Goal: Task Accomplishment & Management: Manage account settings

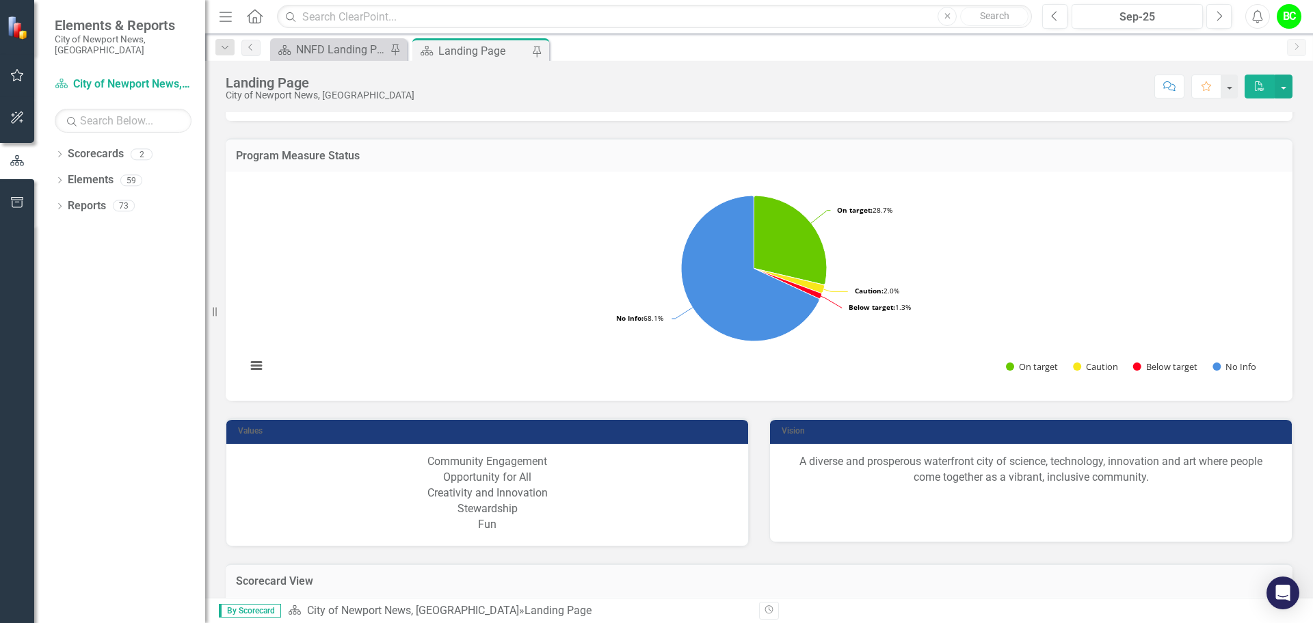
scroll to position [1094, 0]
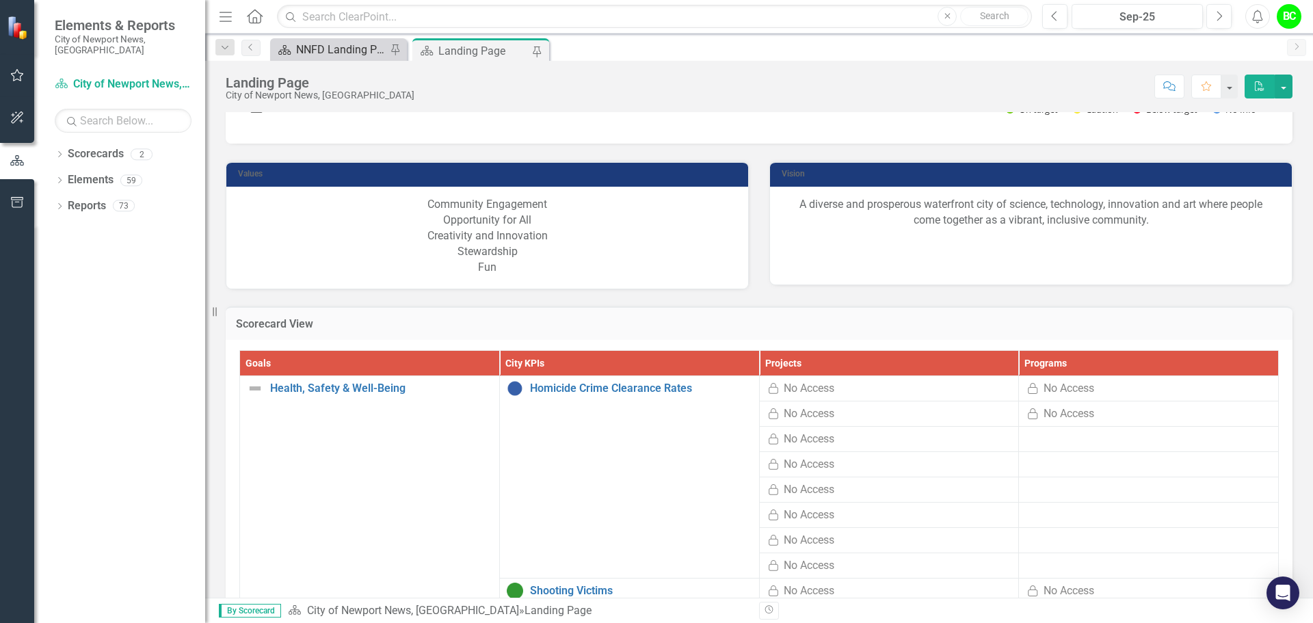
click at [351, 55] on div "NNFD Landing Page" at bounding box center [341, 49] width 90 height 17
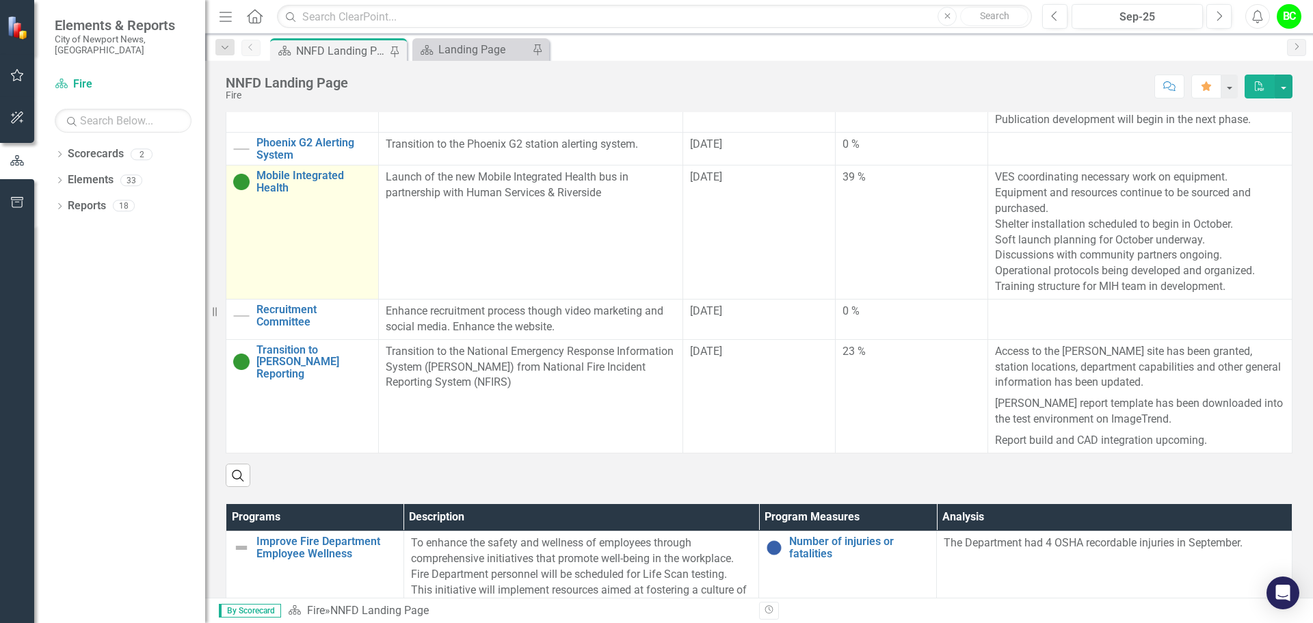
scroll to position [547, 0]
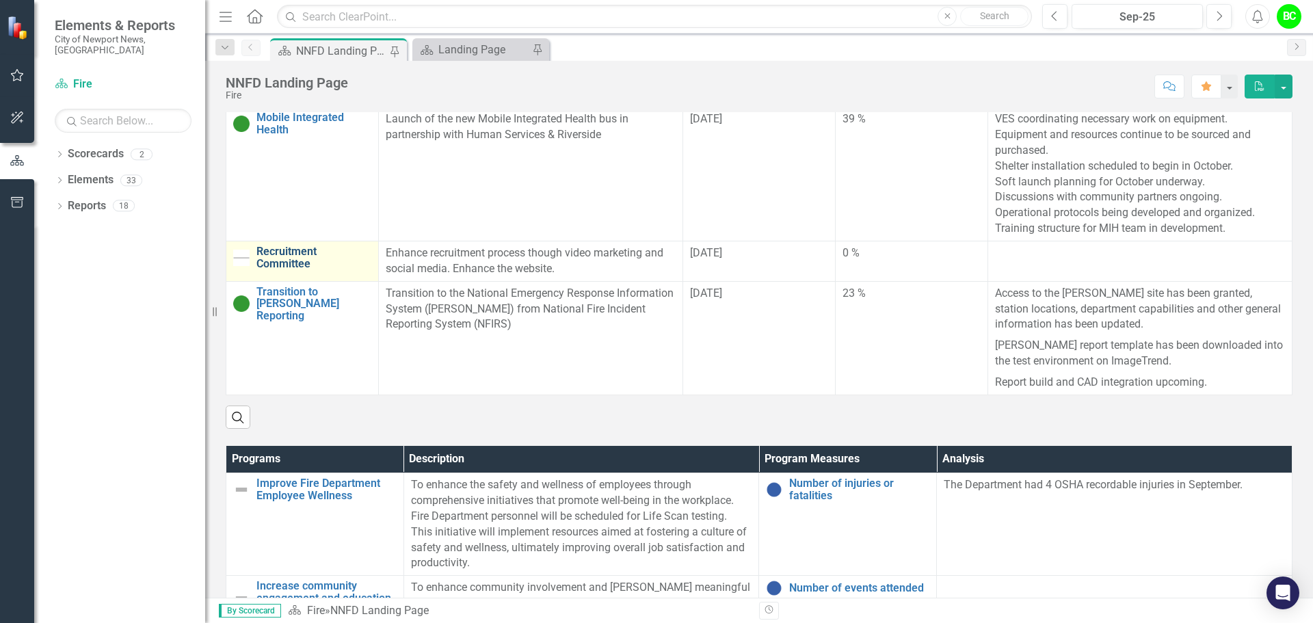
click at [318, 263] on link "Recruitment Committee" at bounding box center [314, 258] width 115 height 24
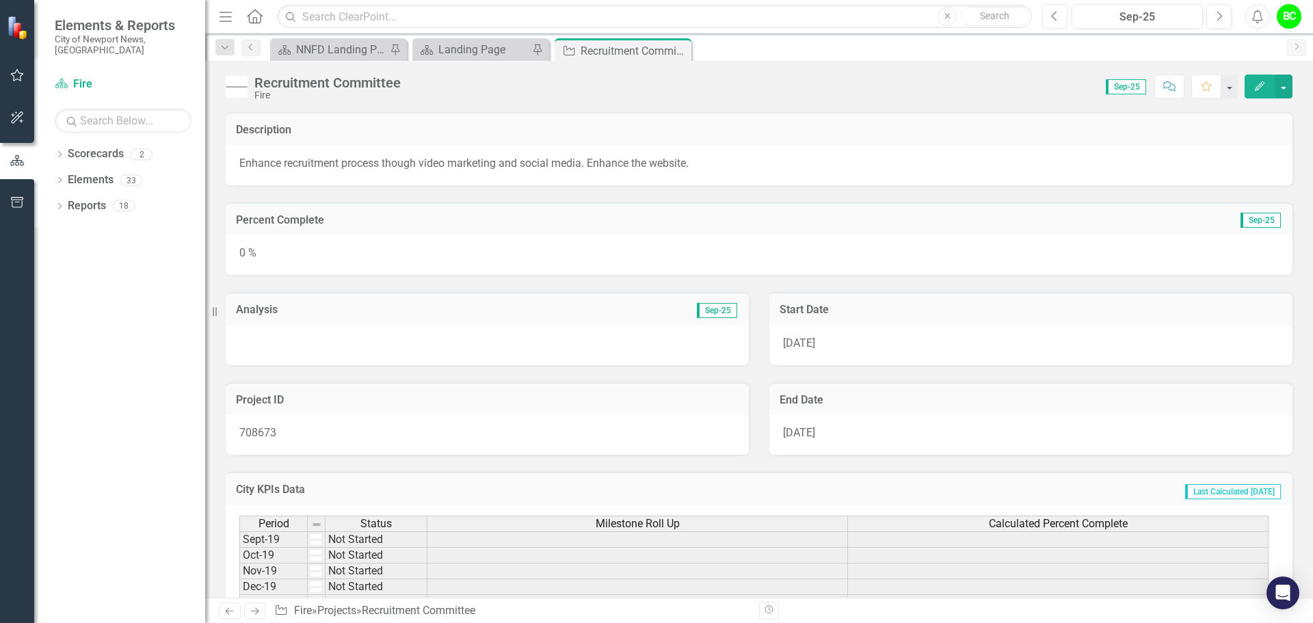
click at [1058, 19] on icon "Previous" at bounding box center [1055, 16] width 8 height 12
click at [358, 340] on p "Recruitment webpages are being enhanced to include updated images and videos." at bounding box center [487, 344] width 496 height 16
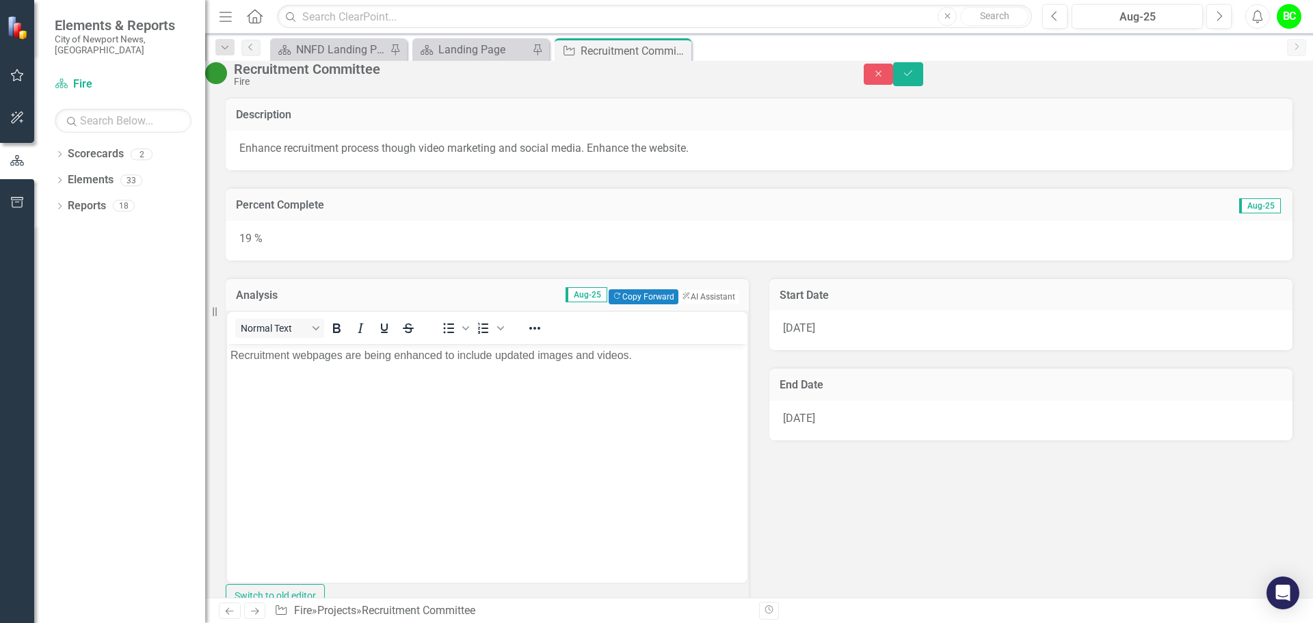
click at [469, 373] on body "Recruitment webpages are being enhanced to include updated images and videos." at bounding box center [487, 446] width 521 height 205
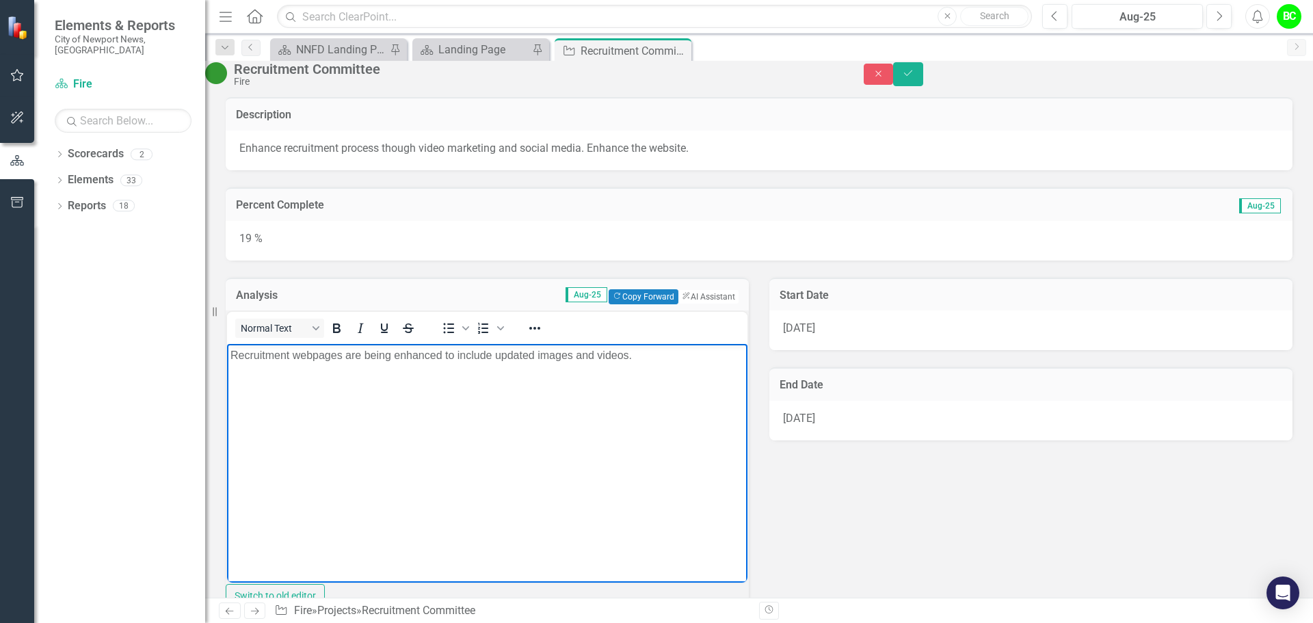
drag, startPoint x: 687, startPoint y: 369, endPoint x: 190, endPoint y: 332, distance: 498.7
click at [227, 344] on html "Recruitment webpages are being enhanced to include updated images and videos." at bounding box center [487, 446] width 521 height 205
copy p "Recruitment webpages are being enhanced to include updated images and videos."
click at [1229, 18] on button "Next" at bounding box center [1219, 16] width 25 height 25
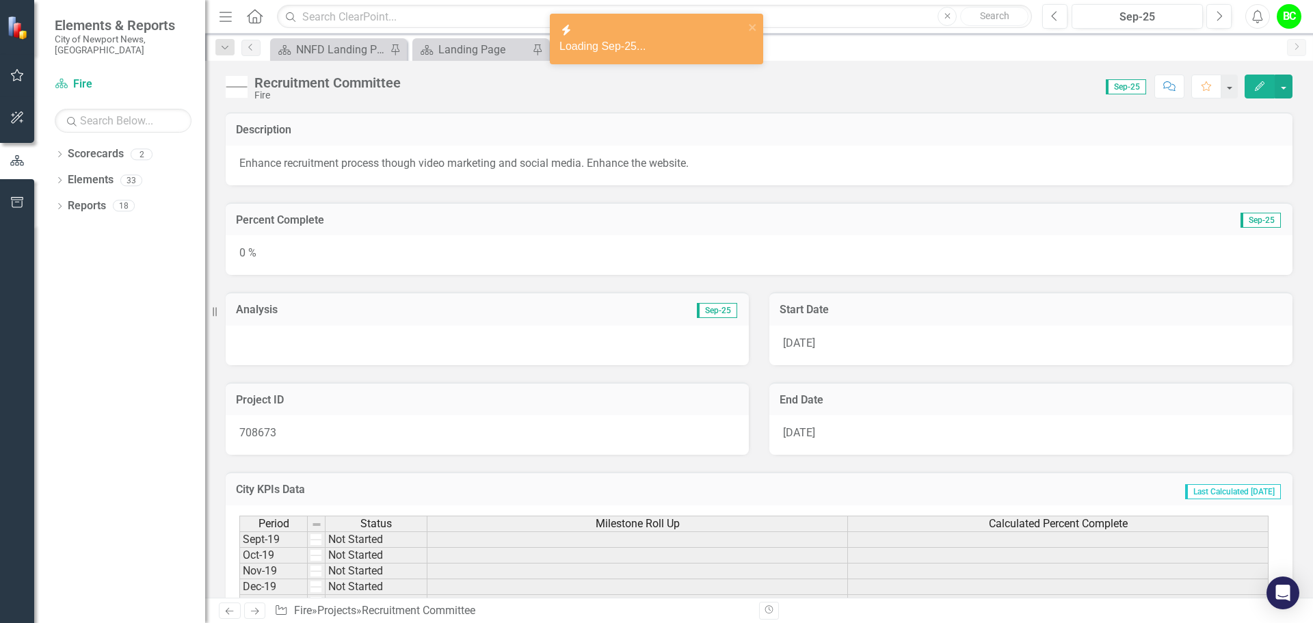
click at [437, 353] on div at bounding box center [487, 346] width 523 height 40
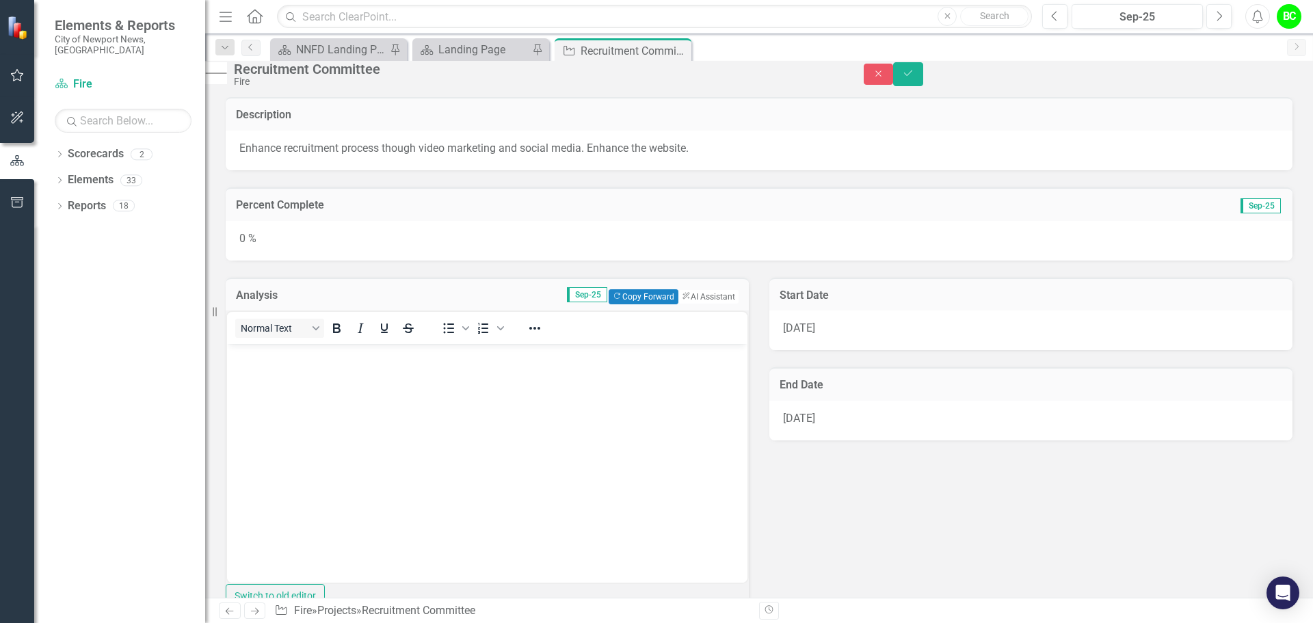
click at [417, 360] on p "Rich Text Area. Press ALT-0 for help." at bounding box center [488, 356] width 514 height 16
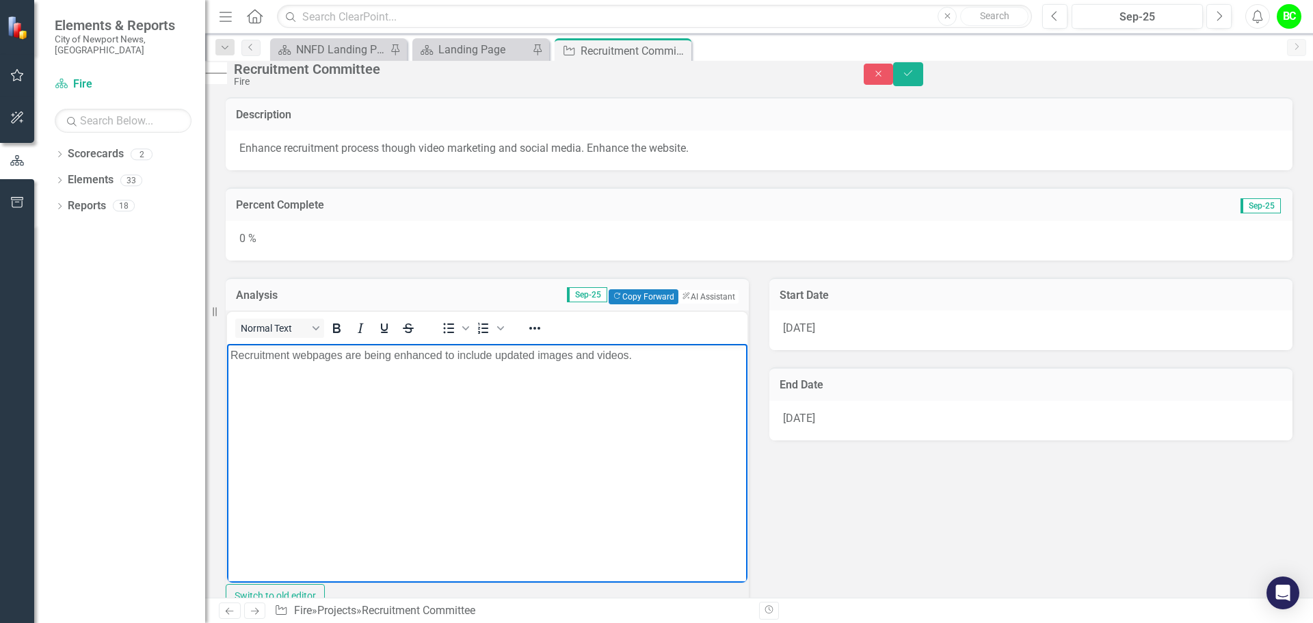
click at [407, 254] on div "0 %" at bounding box center [759, 241] width 1067 height 40
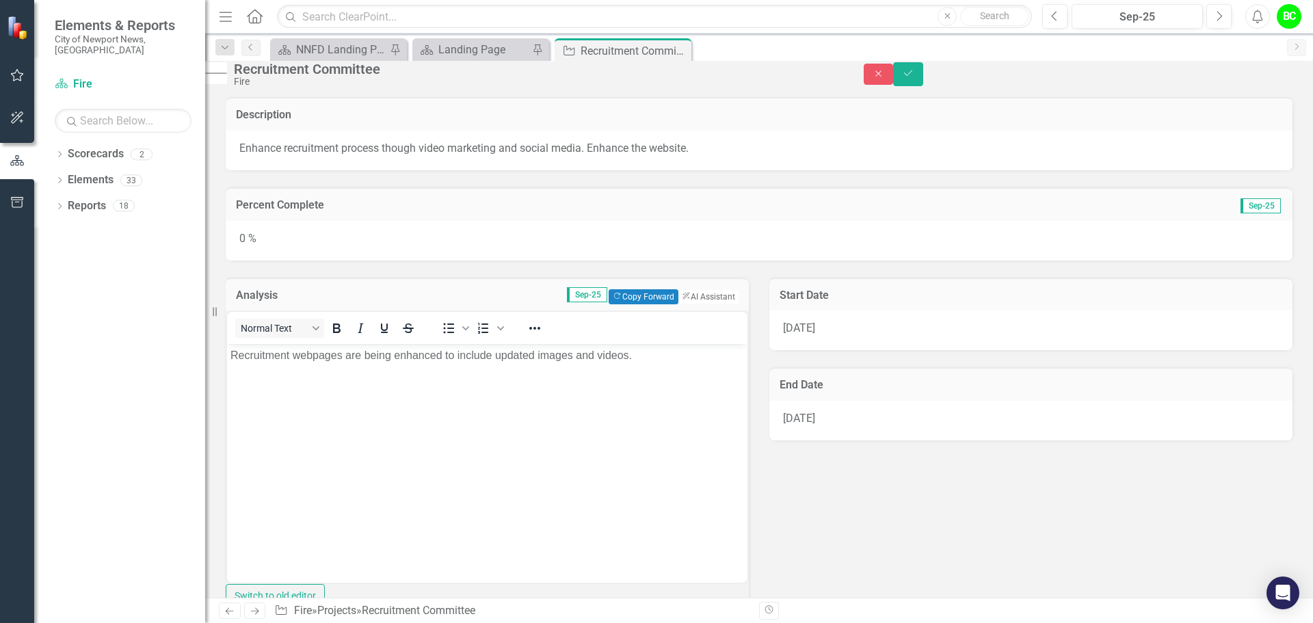
click at [407, 254] on div "0 %" at bounding box center [759, 241] width 1067 height 40
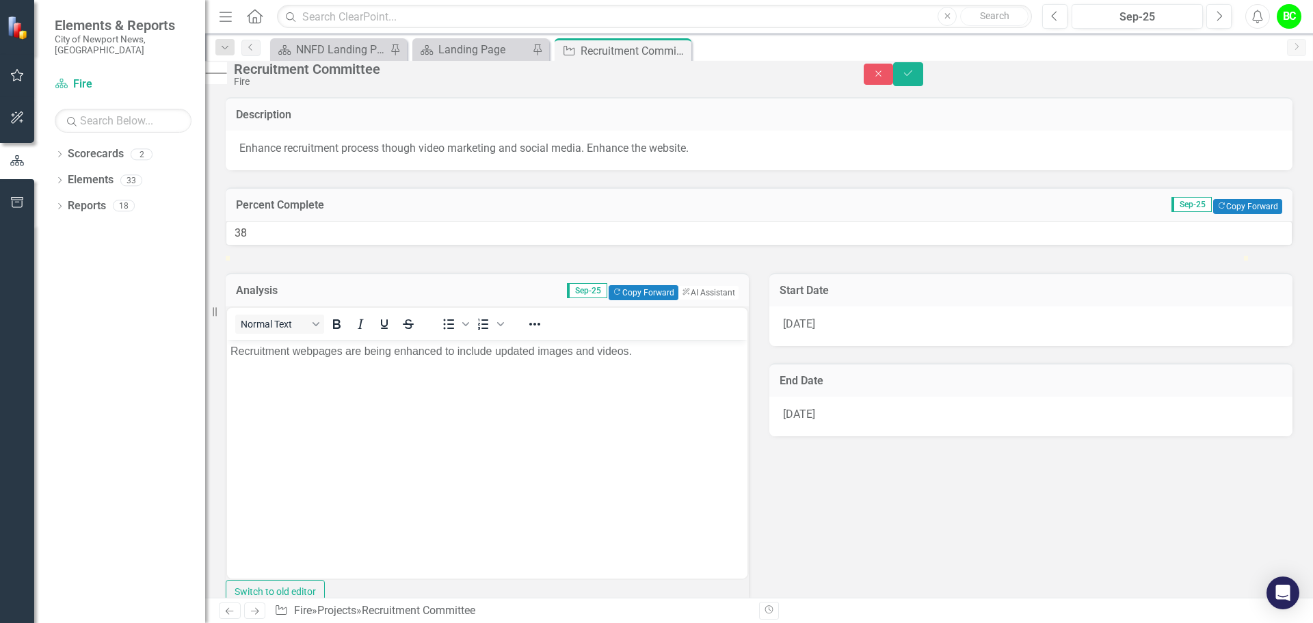
type input "39"
drag, startPoint x: 245, startPoint y: 299, endPoint x: 640, endPoint y: 300, distance: 395.4
click at [623, 256] on div at bounding box center [623, 256] width 0 height 0
click at [915, 78] on icon "Save" at bounding box center [908, 73] width 12 height 10
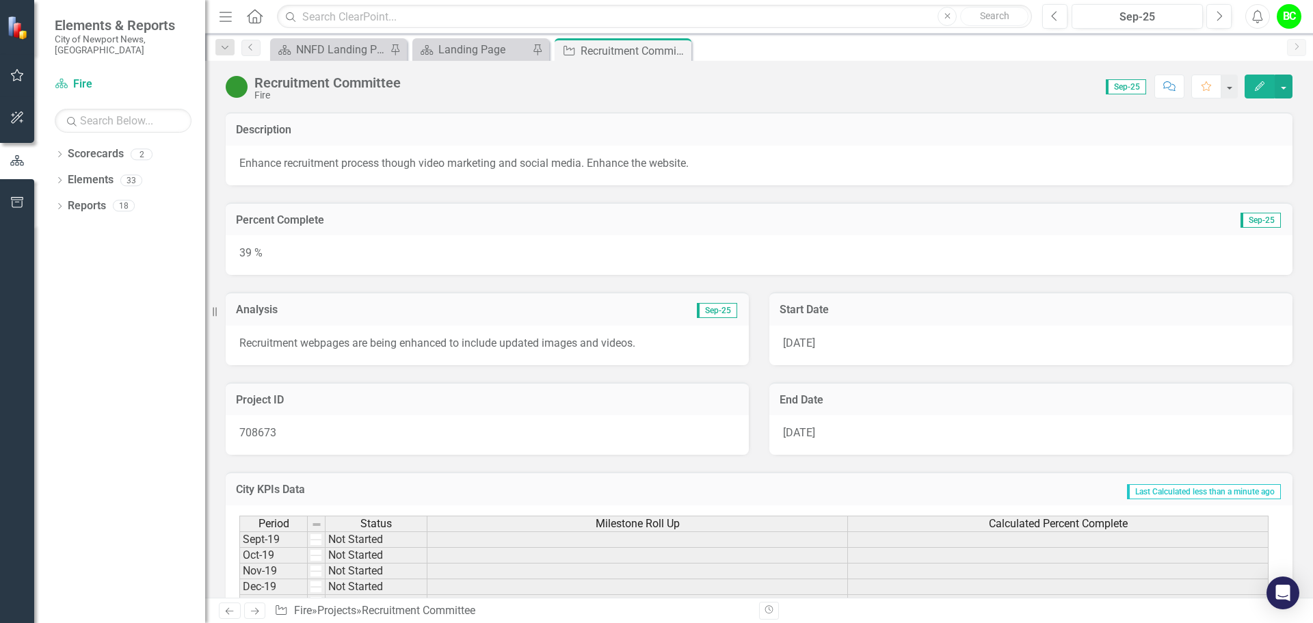
click at [0, 0] on div "Close" at bounding box center [0, 0] width 0 height 0
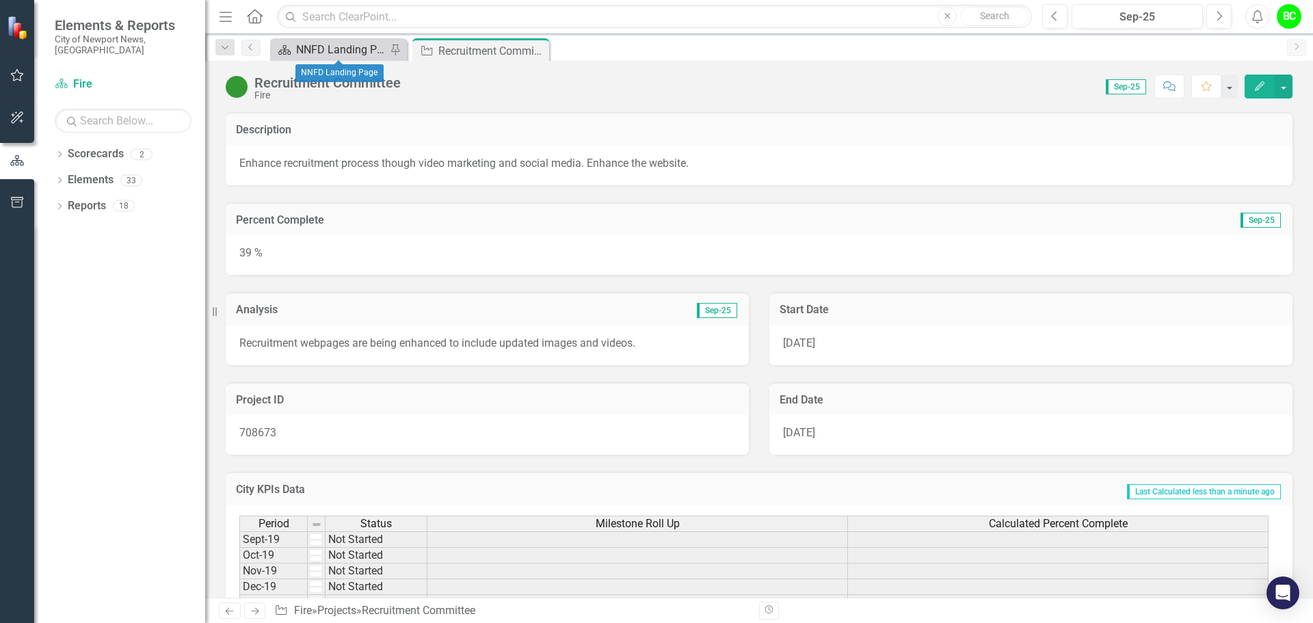
click at [338, 47] on div "NNFD Landing Page" at bounding box center [341, 49] width 90 height 17
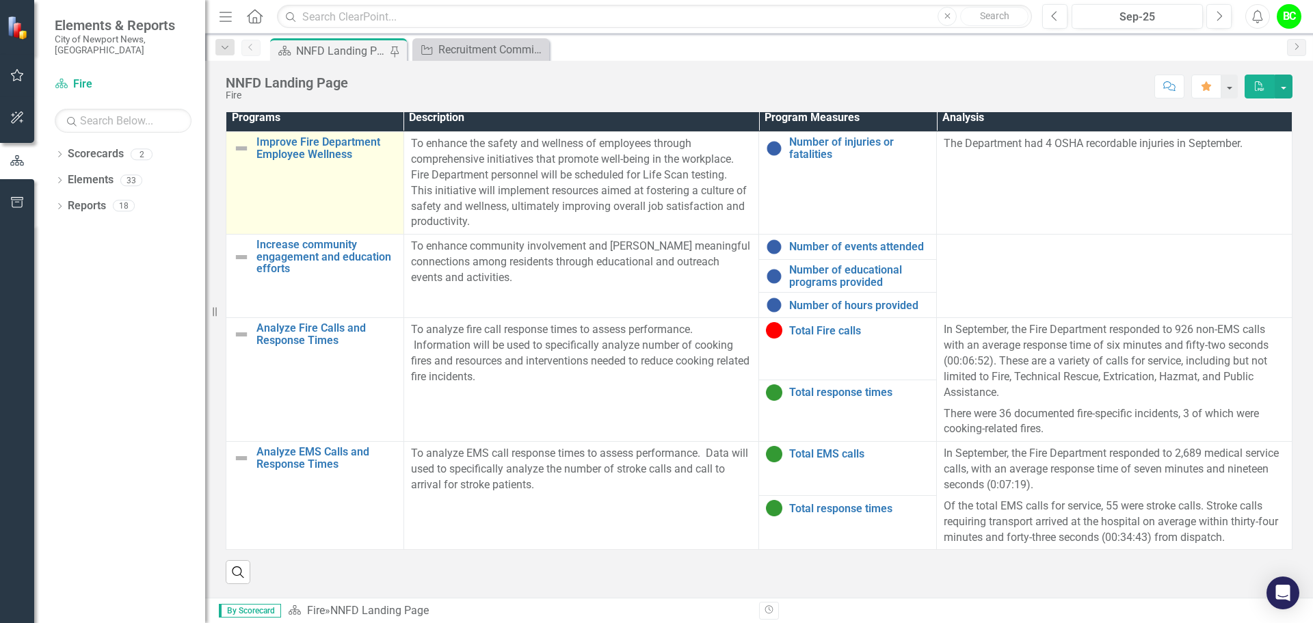
scroll to position [891, 0]
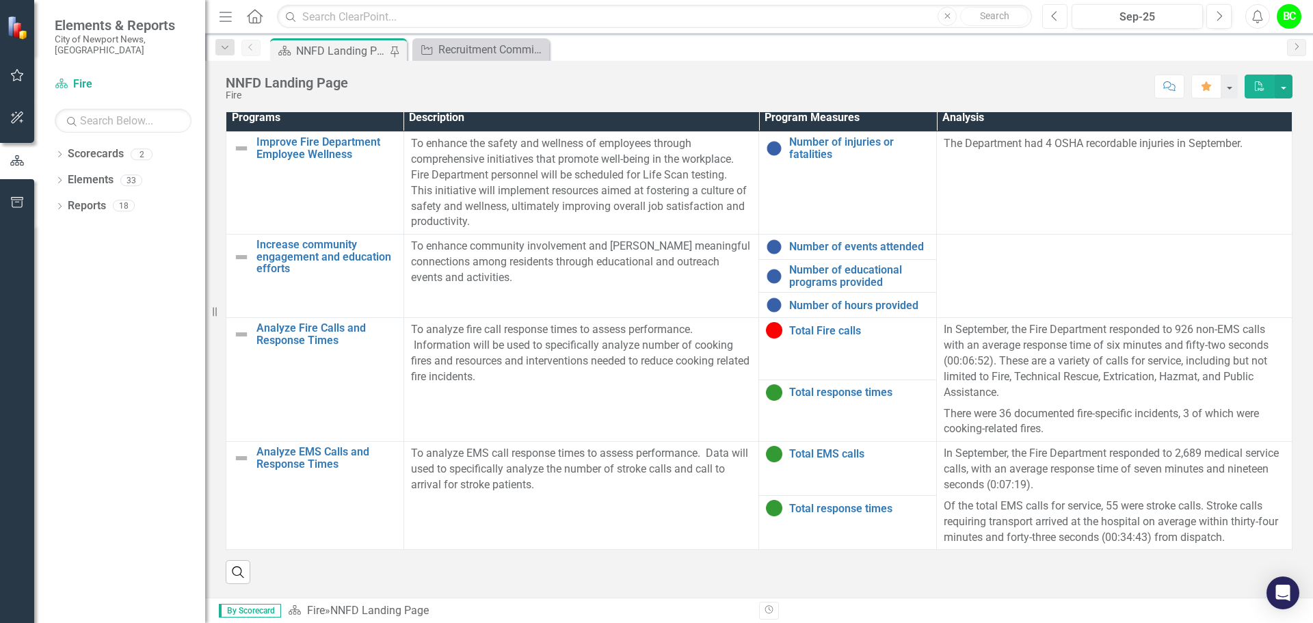
click at [1059, 17] on icon "Previous" at bounding box center [1055, 16] width 8 height 12
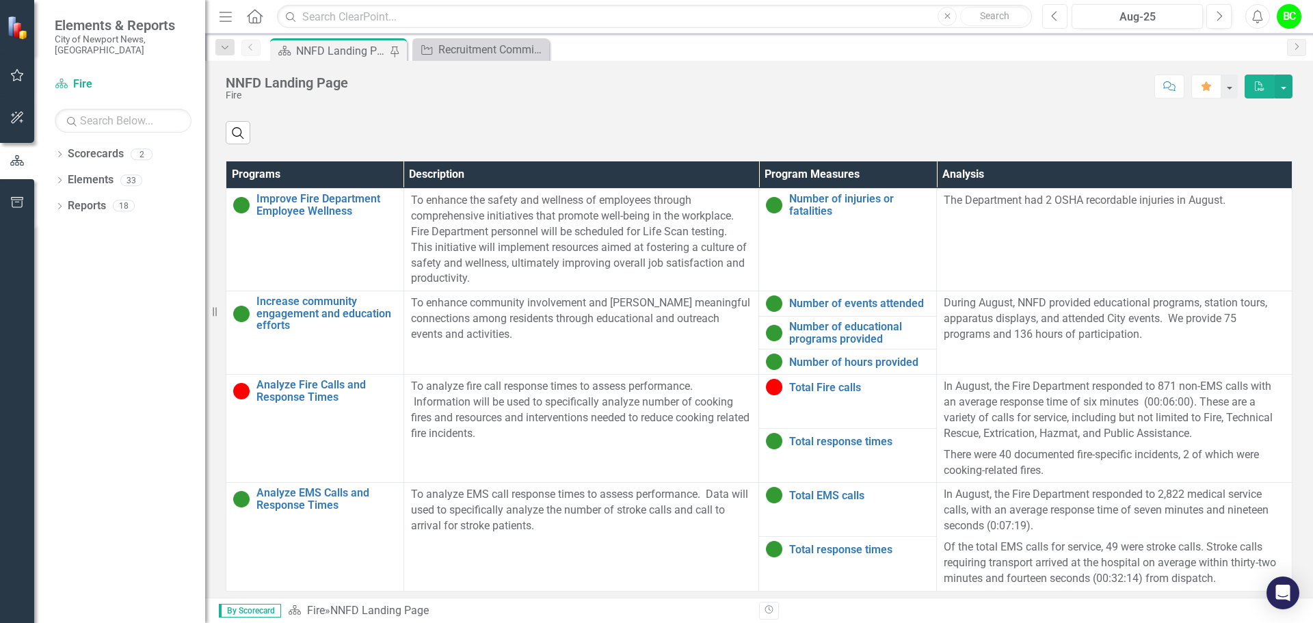
scroll to position [670, 0]
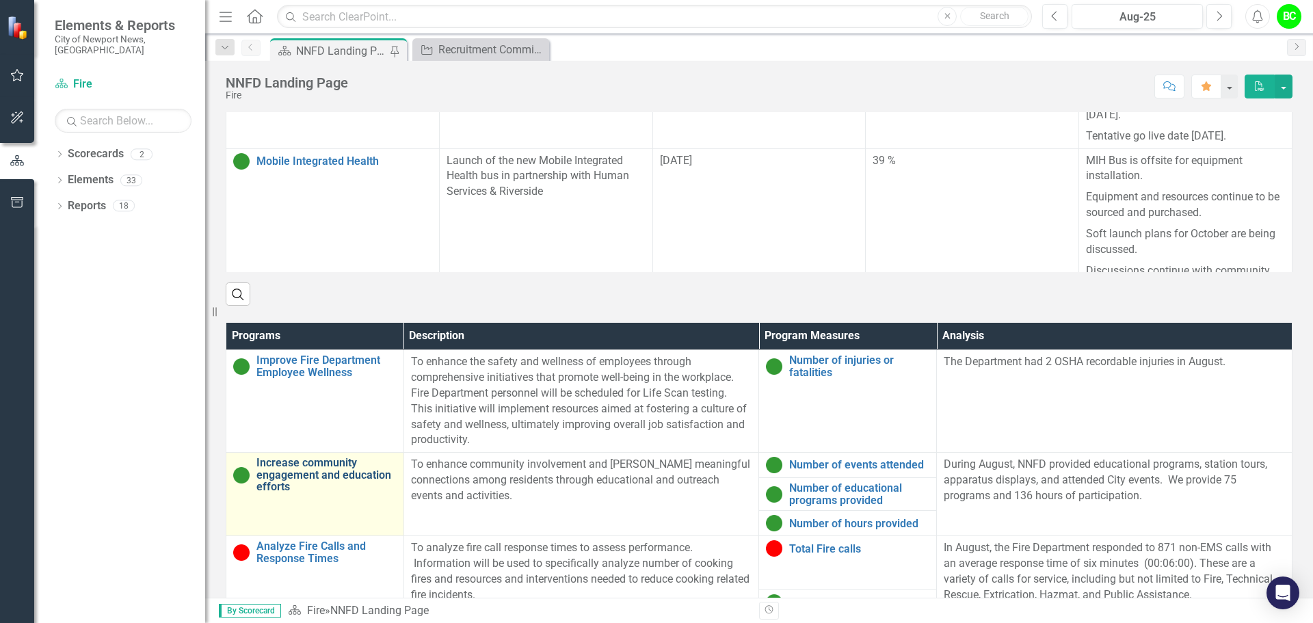
click at [306, 486] on link "Increase community engagement and education efforts" at bounding box center [327, 475] width 140 height 36
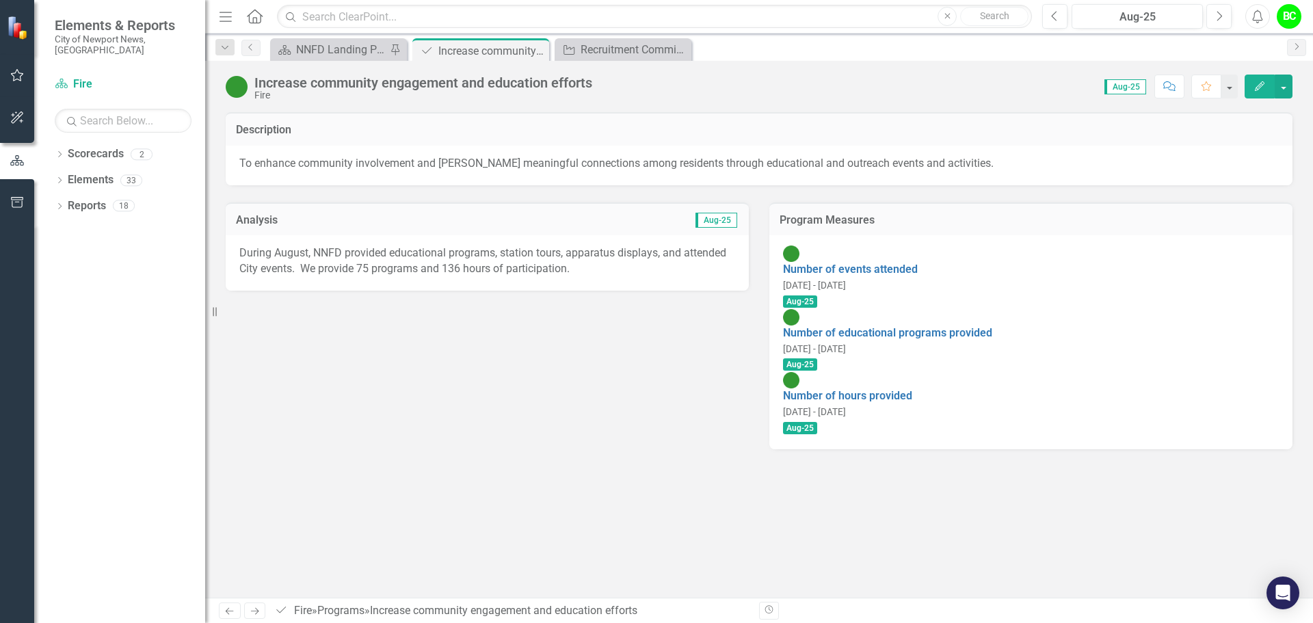
click at [901, 246] on div "Number of events attended [DATE] - [DATE] Aug-25" at bounding box center [1031, 278] width 496 height 64
click at [893, 263] on link "Number of events attended" at bounding box center [850, 269] width 135 height 13
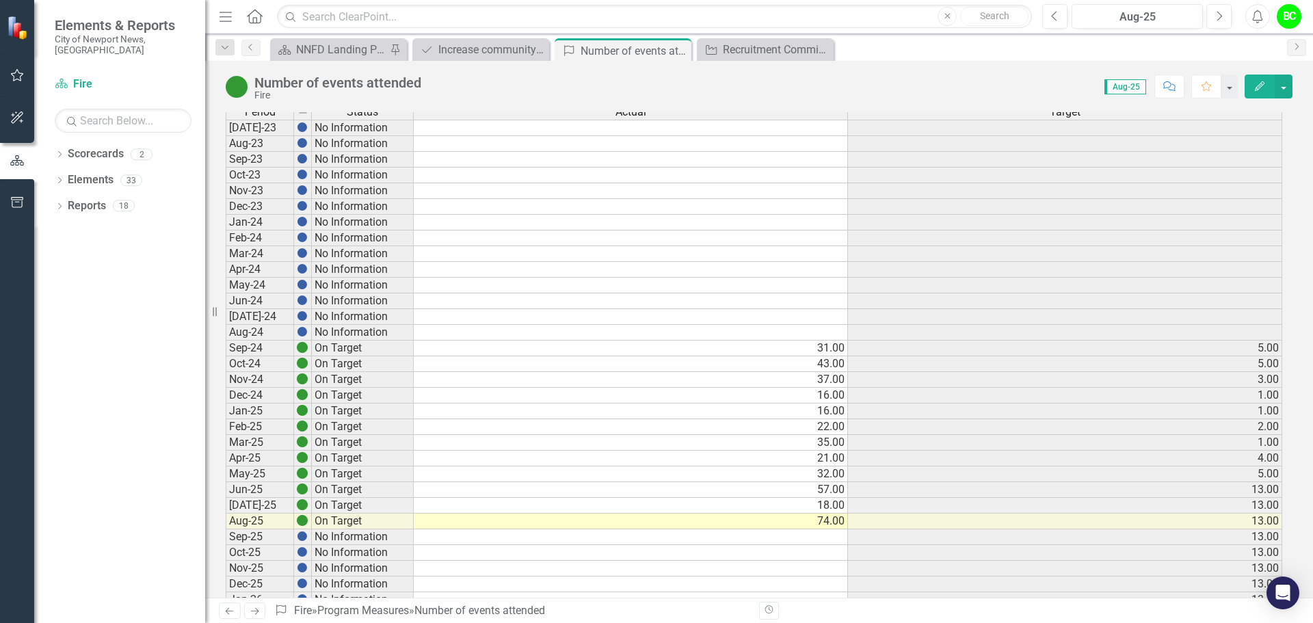
scroll to position [274, 0]
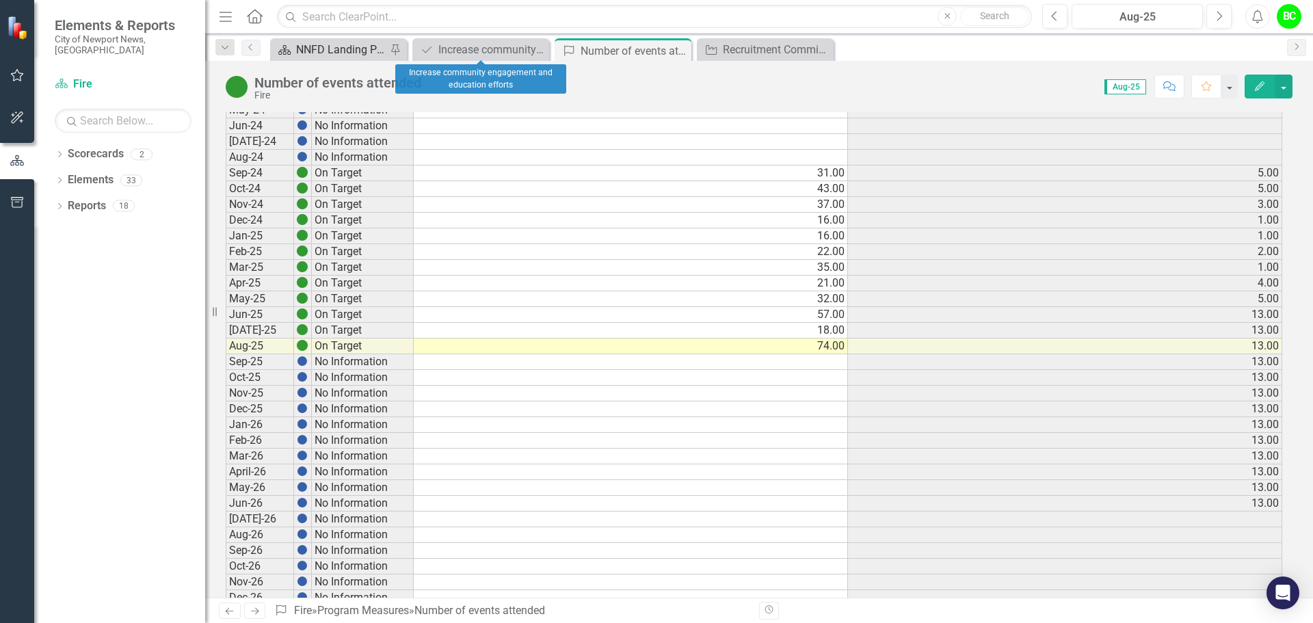
click at [374, 53] on div "NNFD Landing Page" at bounding box center [341, 49] width 90 height 17
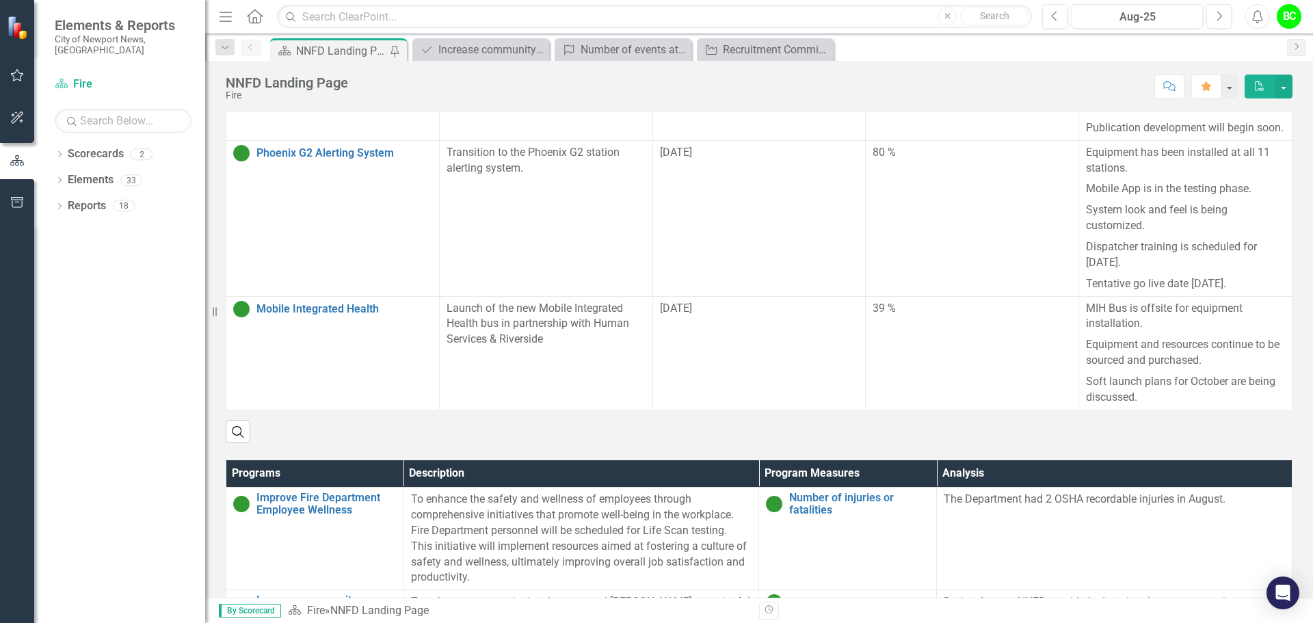
scroll to position [547, 0]
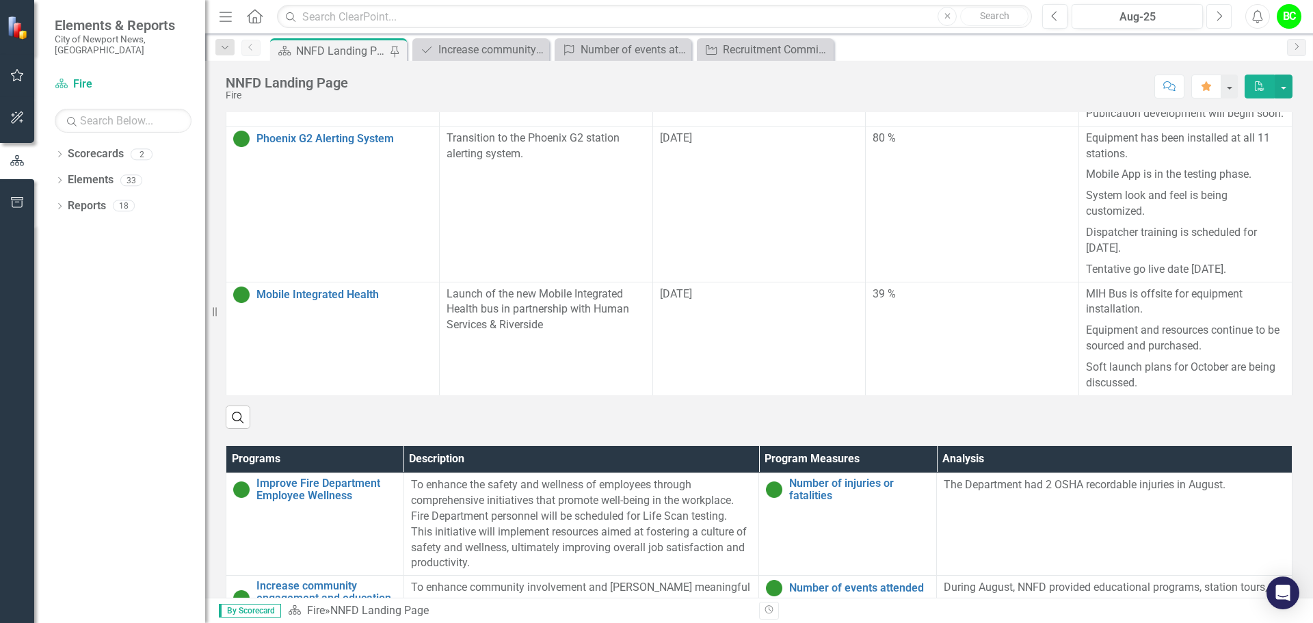
click at [1231, 18] on button "Next" at bounding box center [1219, 16] width 25 height 25
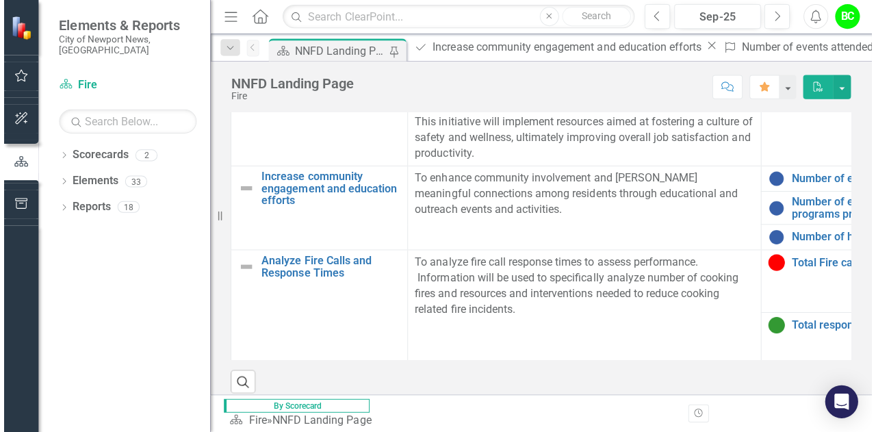
scroll to position [813, 0]
